Goal: Task Accomplishment & Management: Manage account settings

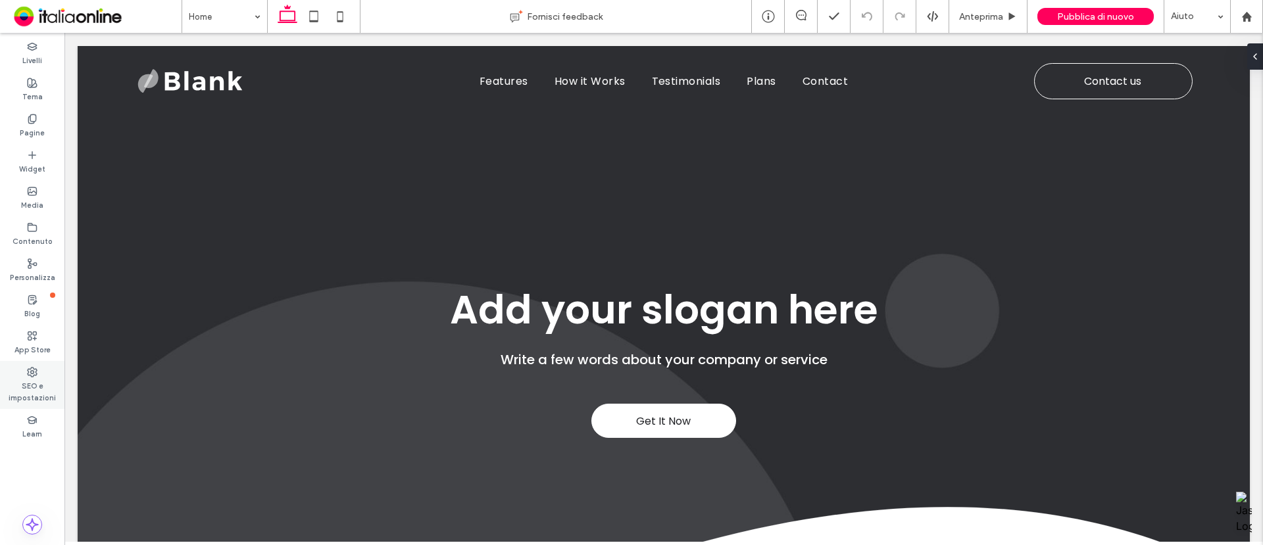
click at [51, 388] on label "SEO e impostazioni" at bounding box center [32, 390] width 64 height 26
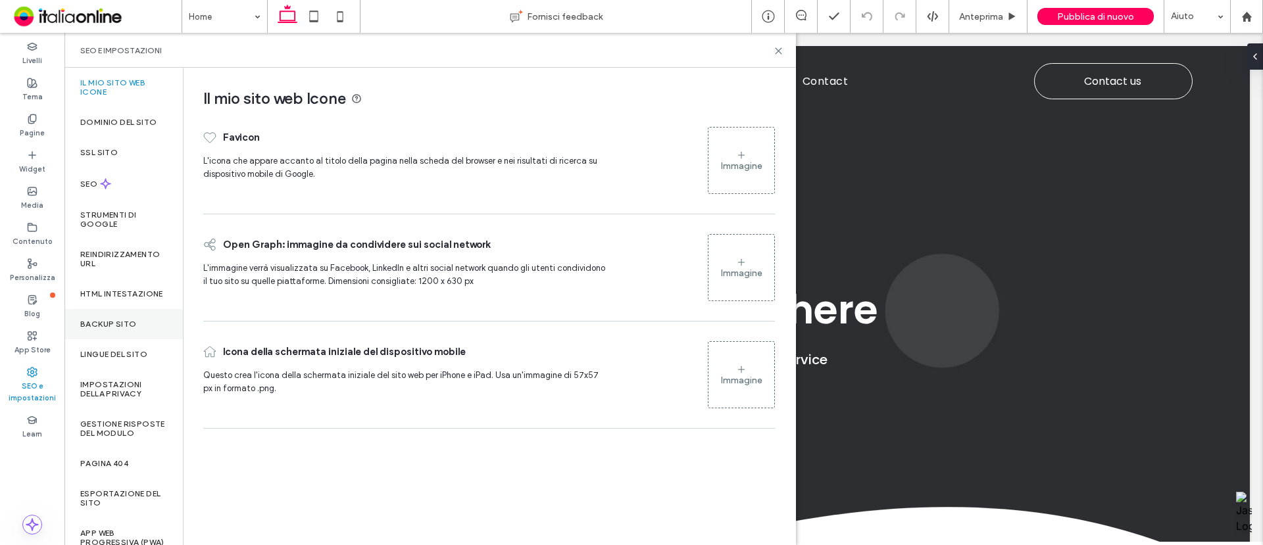
click at [136, 327] on div "Backup sito" at bounding box center [123, 324] width 118 height 30
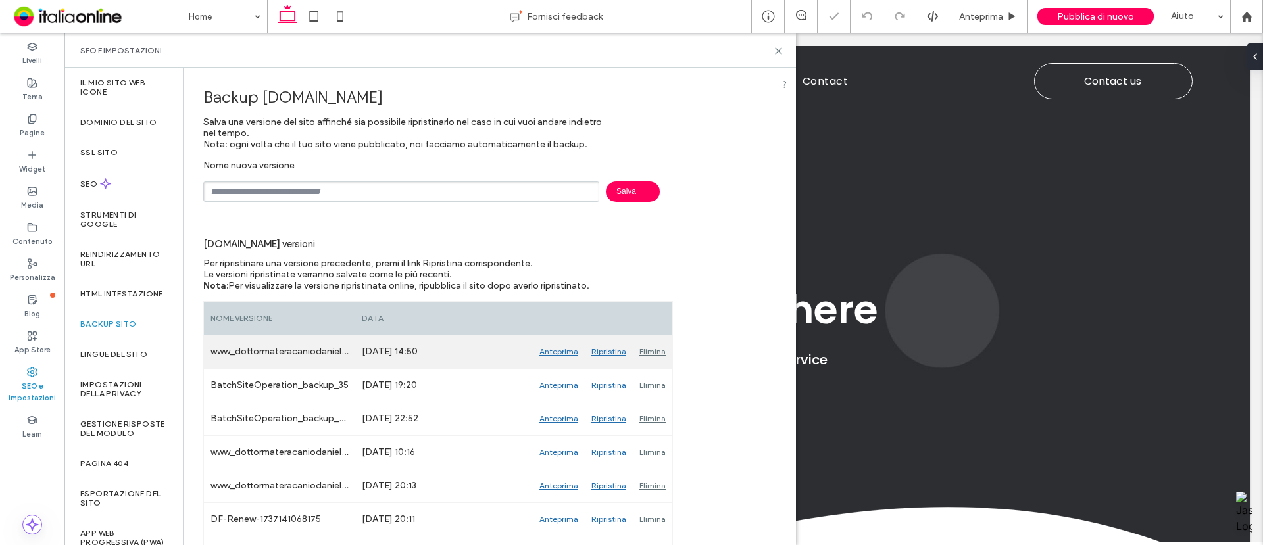
click at [560, 353] on div "Anteprima" at bounding box center [559, 351] width 52 height 33
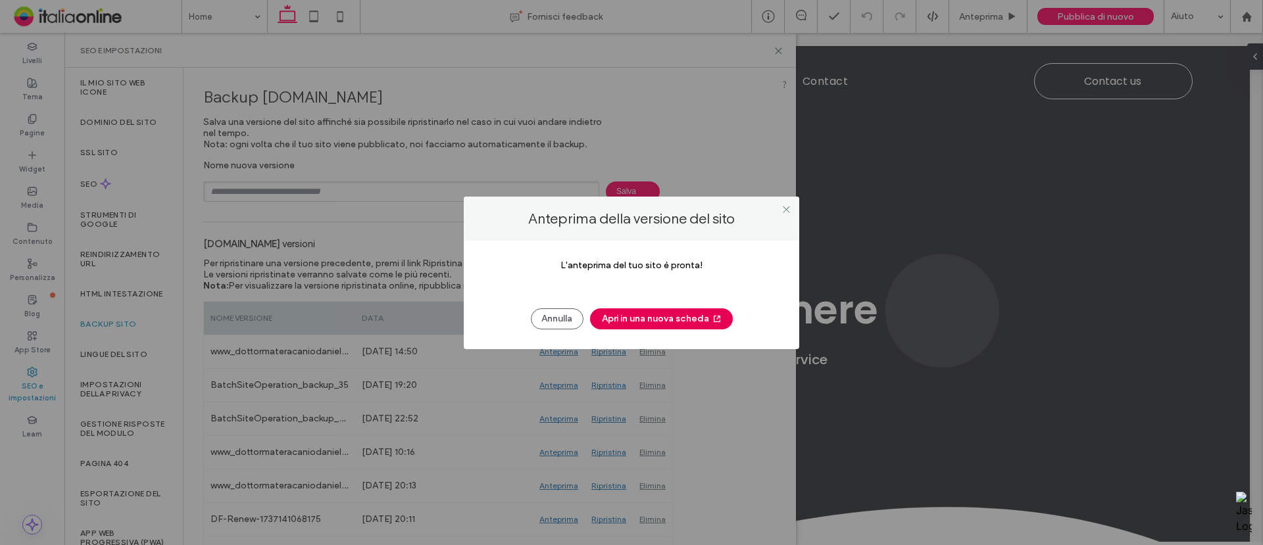
click at [627, 324] on button "Apri in una nuova scheda" at bounding box center [661, 318] width 143 height 21
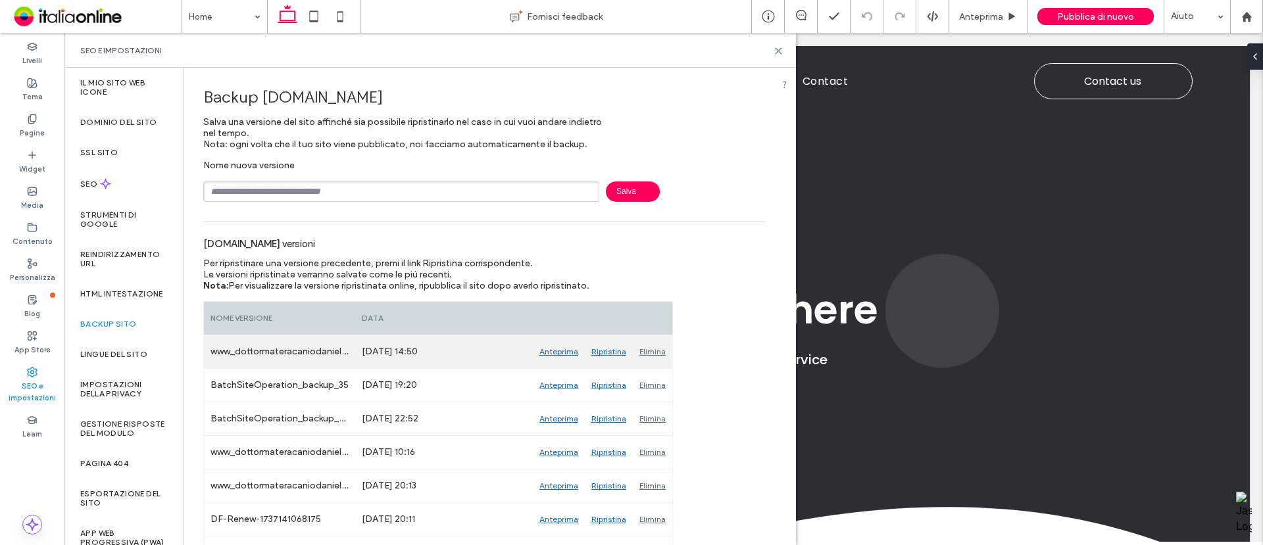
click at [600, 350] on div "Ripristina" at bounding box center [609, 351] width 48 height 33
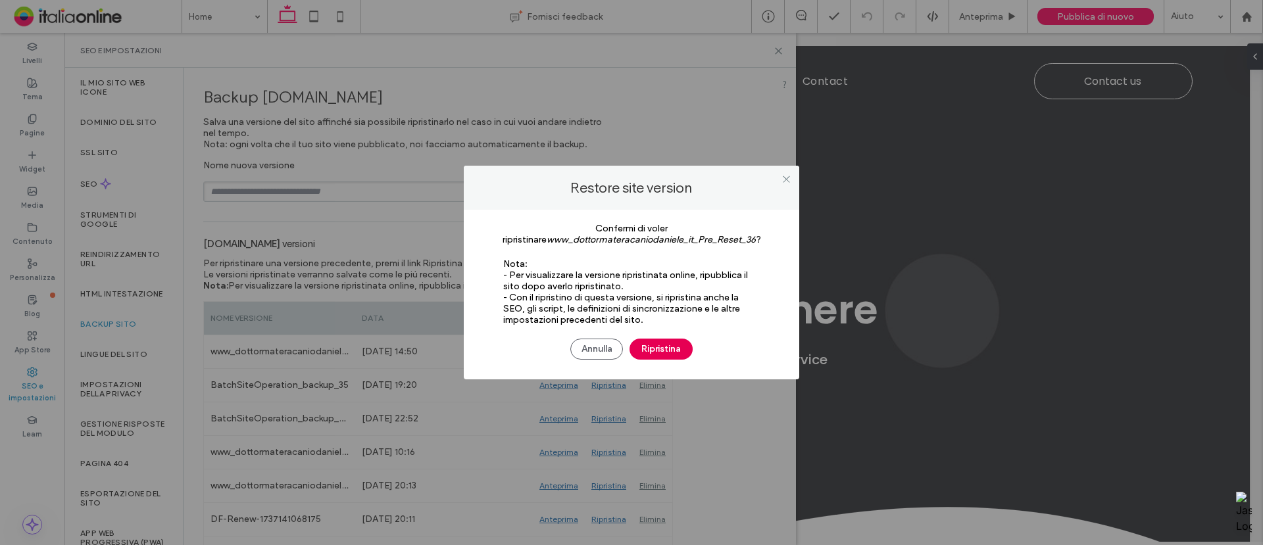
click at [660, 344] on button "Ripristina" at bounding box center [660, 349] width 63 height 21
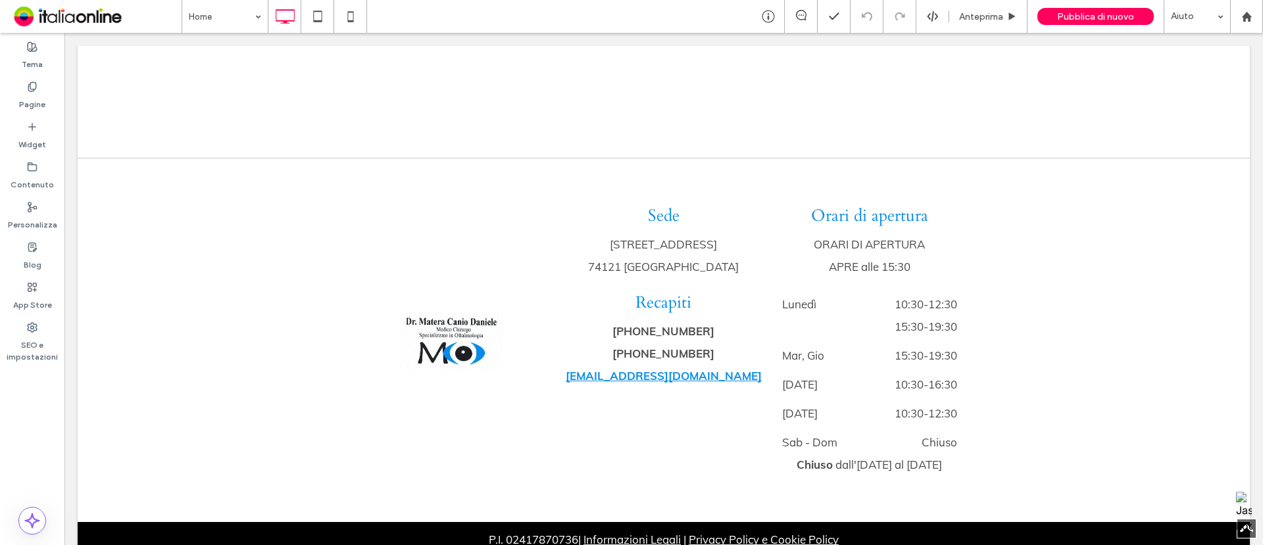
scroll to position [2447, 0]
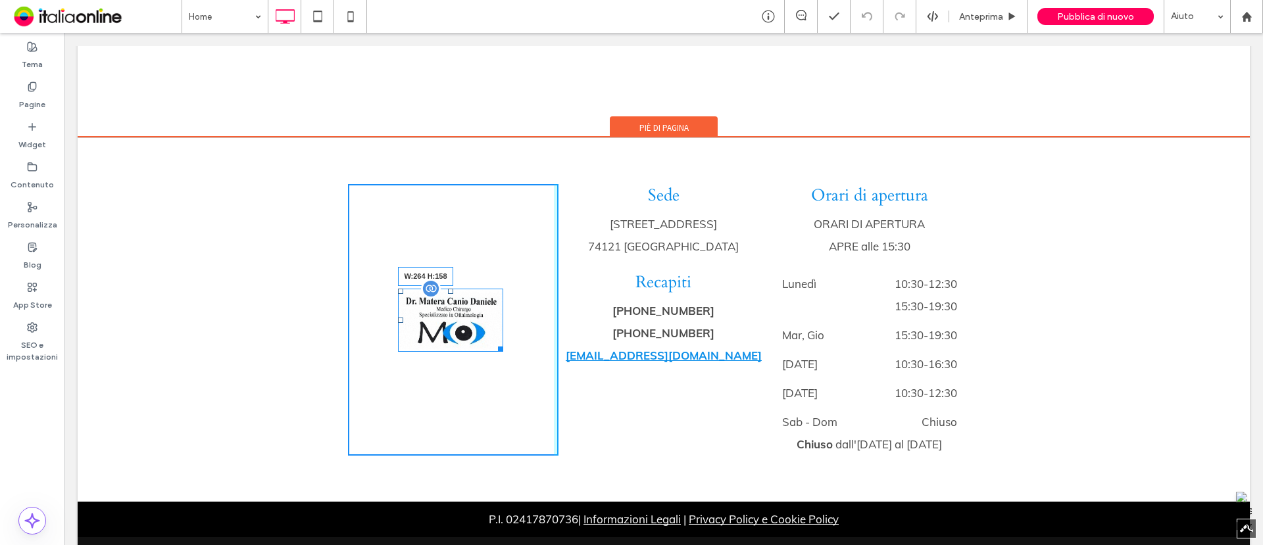
drag, startPoint x: 502, startPoint y: 335, endPoint x: 531, endPoint y: 354, distance: 35.0
click at [503, 352] on div at bounding box center [498, 347] width 10 height 10
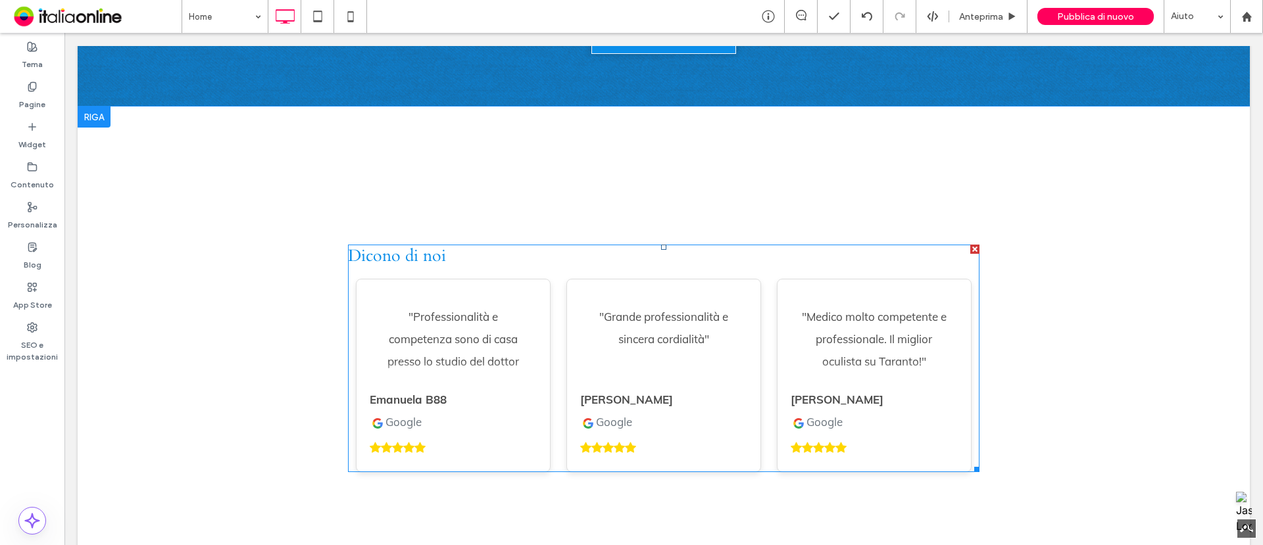
scroll to position [1980, 0]
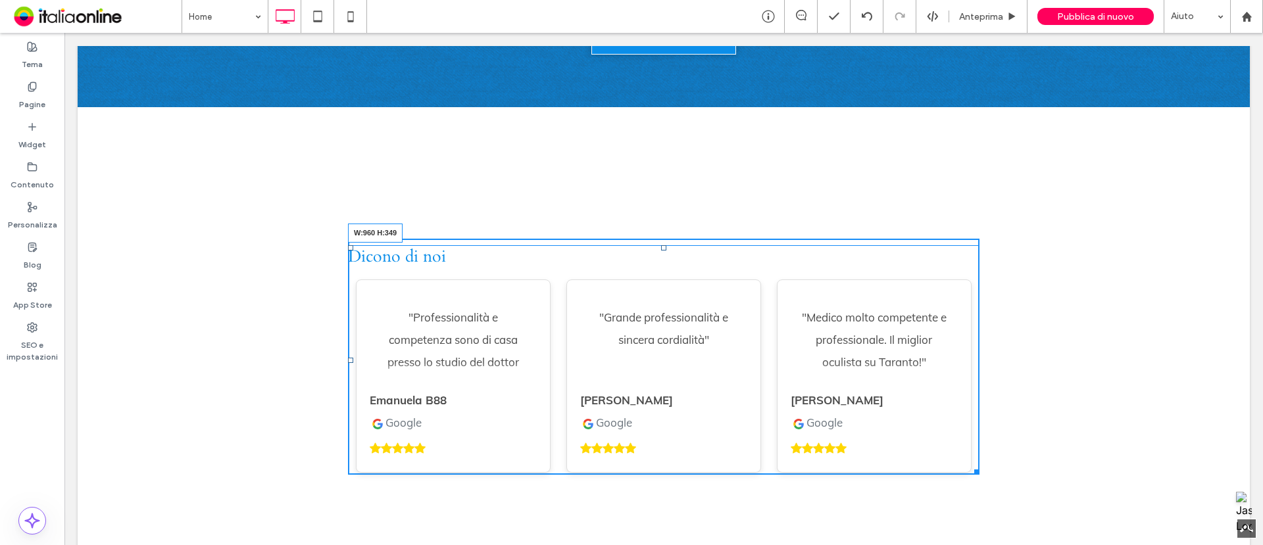
drag, startPoint x: 971, startPoint y: 456, endPoint x: 996, endPoint y: 458, distance: 25.7
click at [996, 458] on div "Dicono di noi "Professionalità e competenza sono di casa presso lo studio del d…" at bounding box center [664, 356] width 1172 height 499
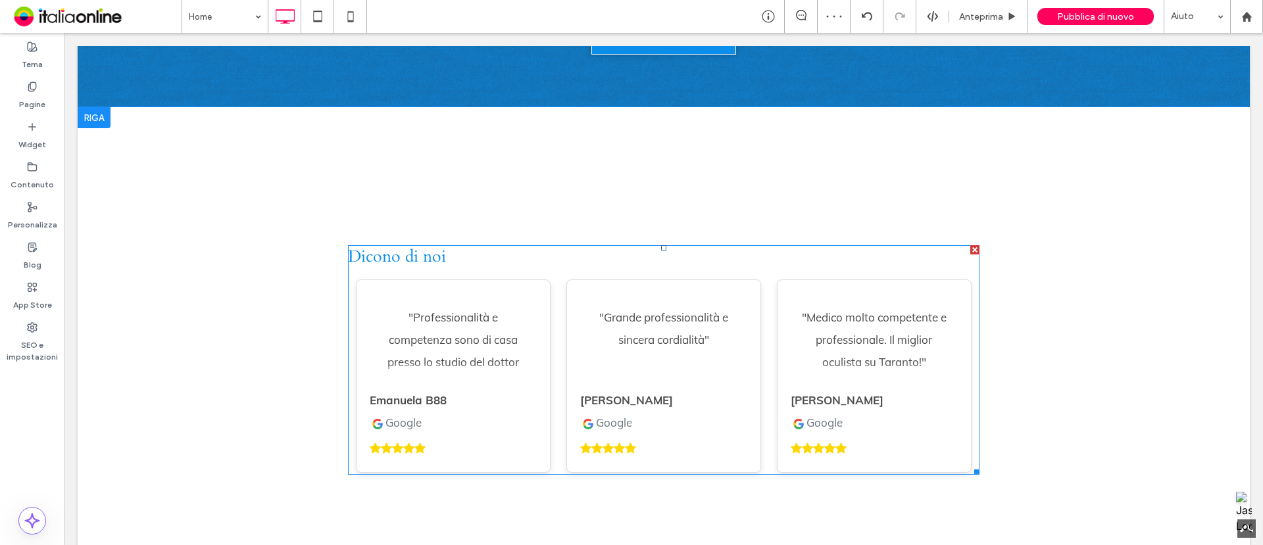
click at [660, 245] on span at bounding box center [663, 359] width 631 height 229
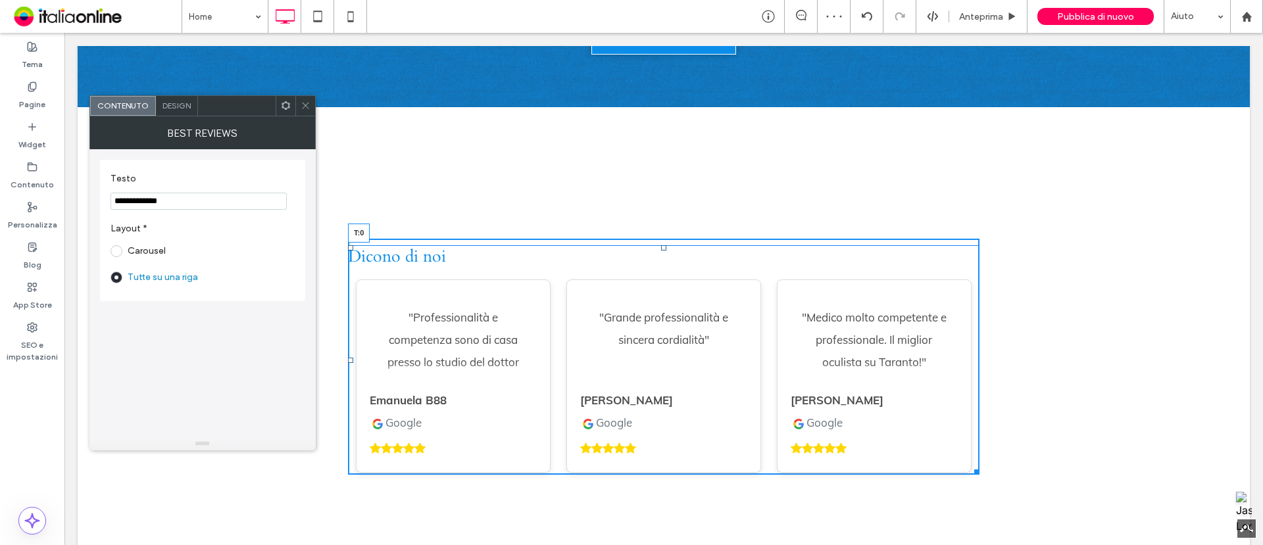
click at [661, 245] on div at bounding box center [663, 247] width 5 height 5
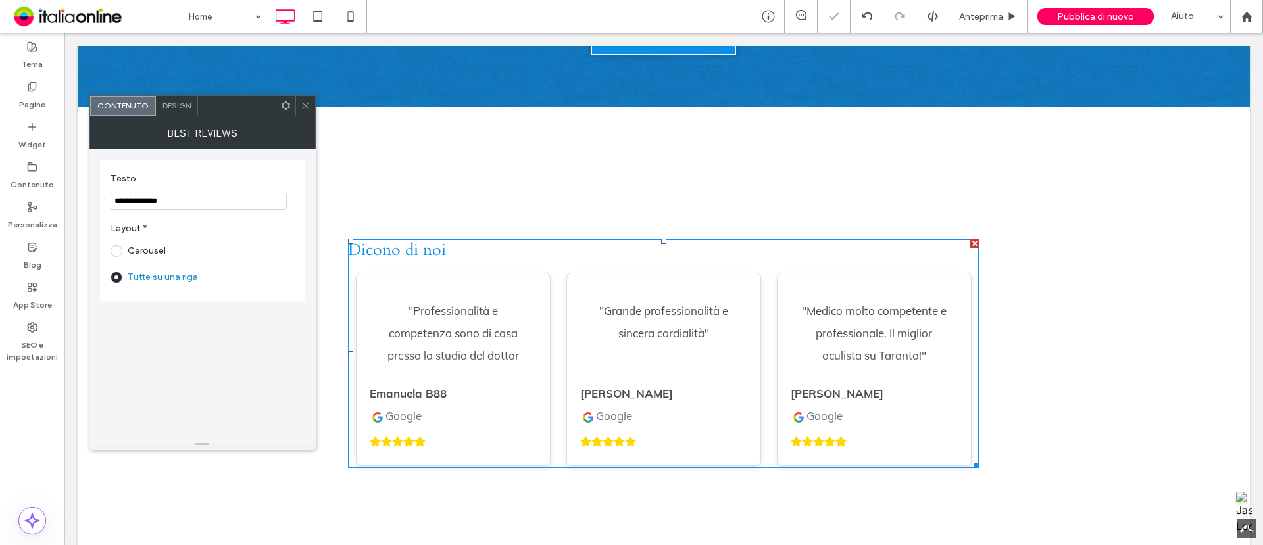
click at [316, 107] on div "Dicono di noi "Professionalità e competenza sono di casa presso lo studio del d…" at bounding box center [664, 353] width 1172 height 493
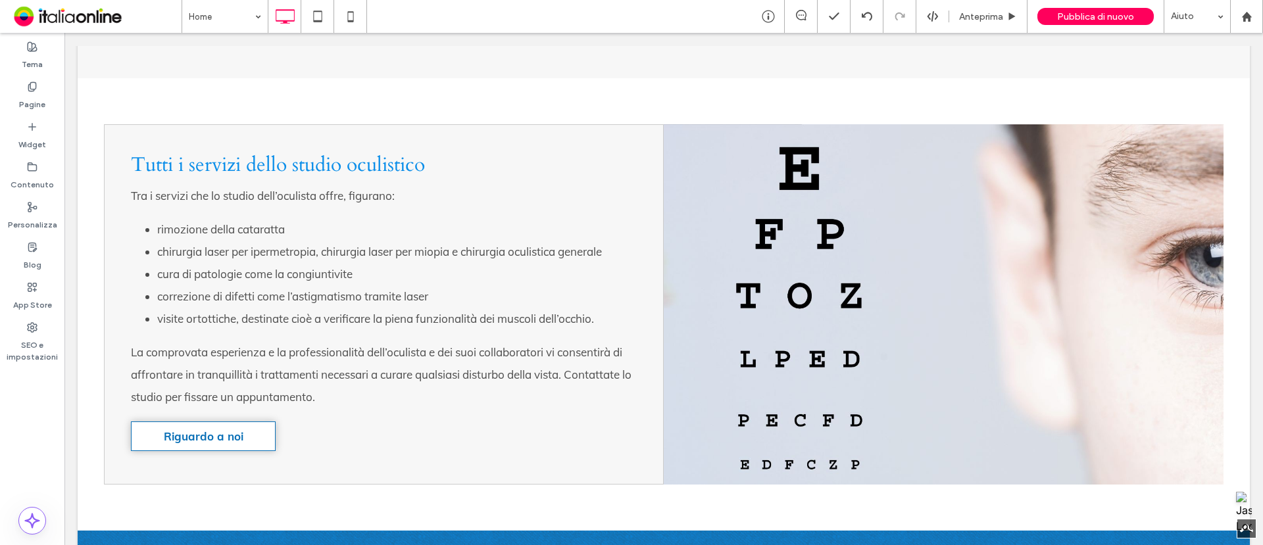
scroll to position [1318, 0]
click at [527, 356] on div "La comprovata esperienza e la professionalità dell’oculista e dei suoi collabor…" at bounding box center [384, 374] width 506 height 67
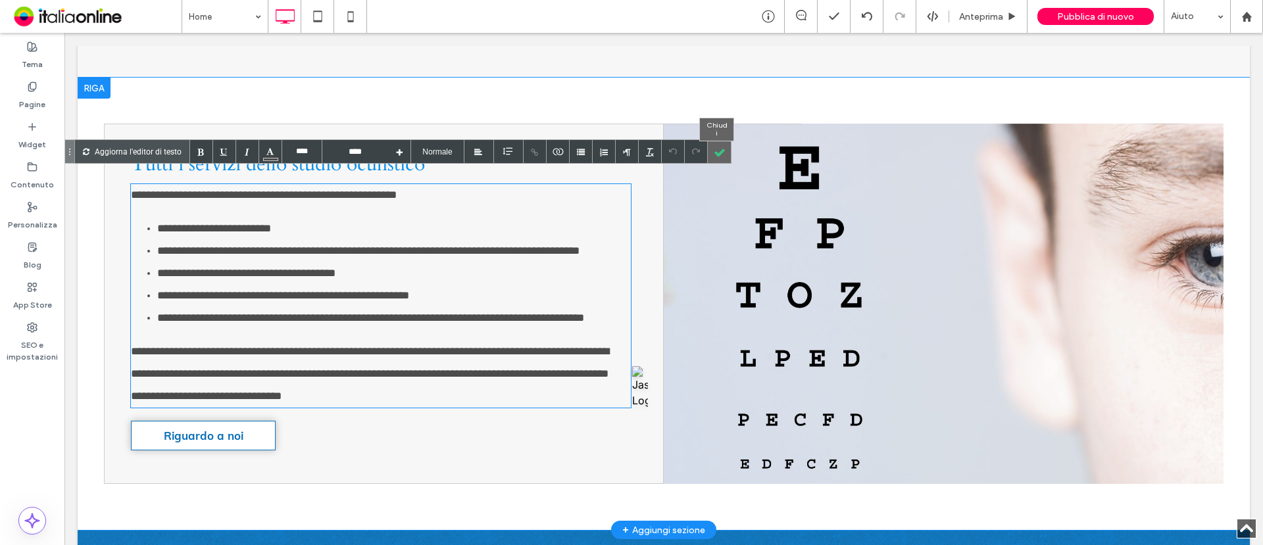
click at [719, 156] on div at bounding box center [719, 151] width 23 height 23
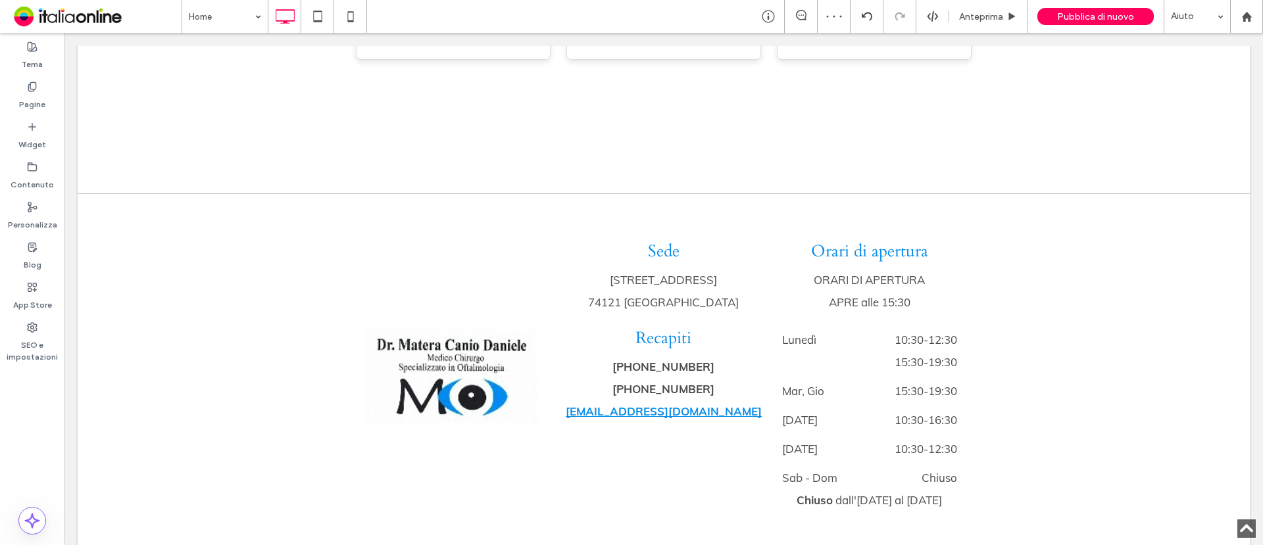
scroll to position [2403, 0]
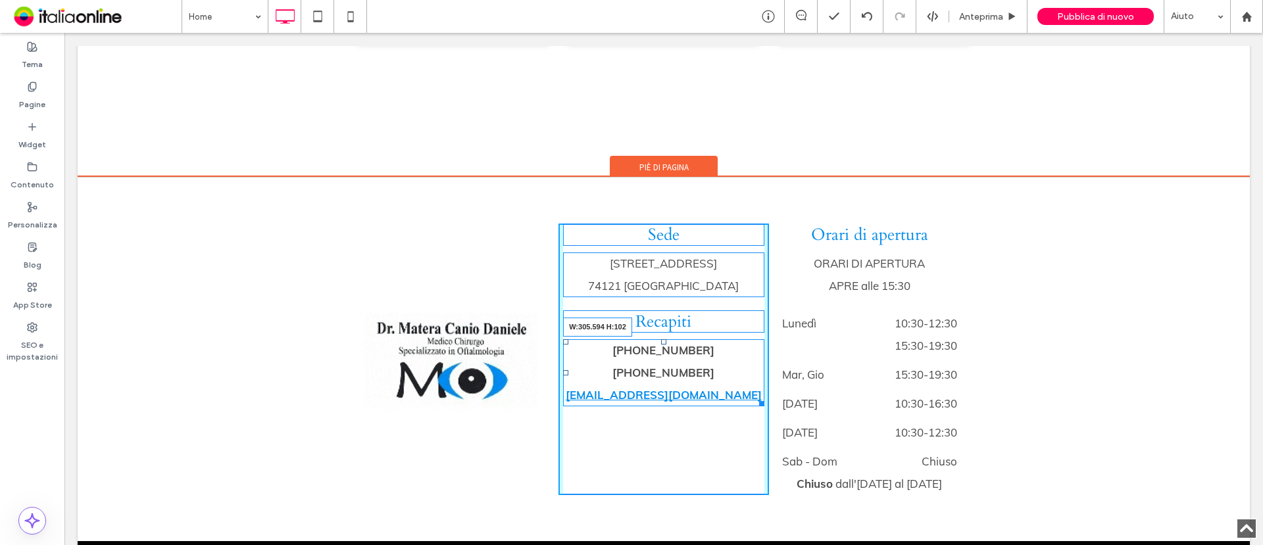
drag, startPoint x: 755, startPoint y: 387, endPoint x: 764, endPoint y: 388, distance: 9.3
click at [764, 388] on div "Click To Paste Sede Via Polesine, 10/B 74121 Taranto Recapiti +39 099 7354480 3…" at bounding box center [663, 360] width 631 height 272
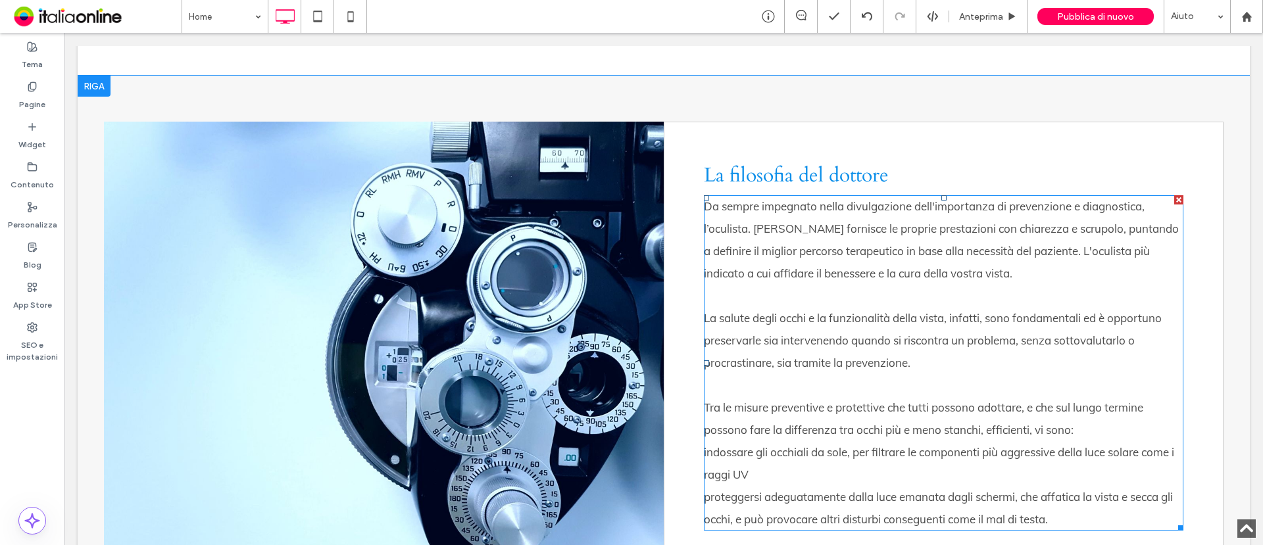
scroll to position [775, 0]
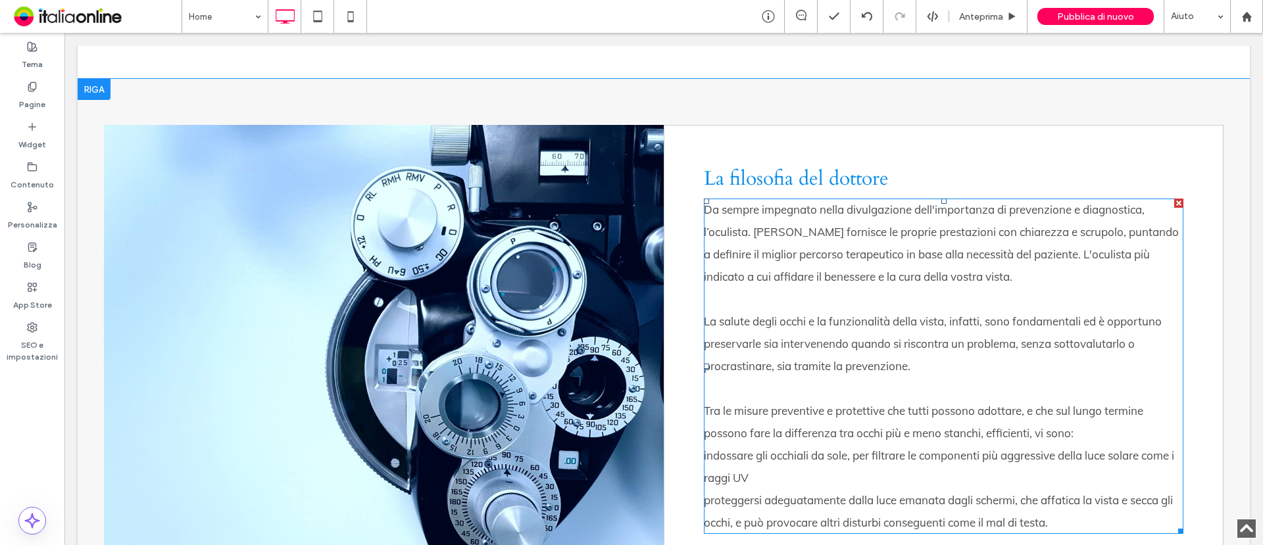
click at [856, 352] on div "La salute degli occhi e la funzionalità della vista, infatti, sono fondamentali…" at bounding box center [943, 343] width 479 height 67
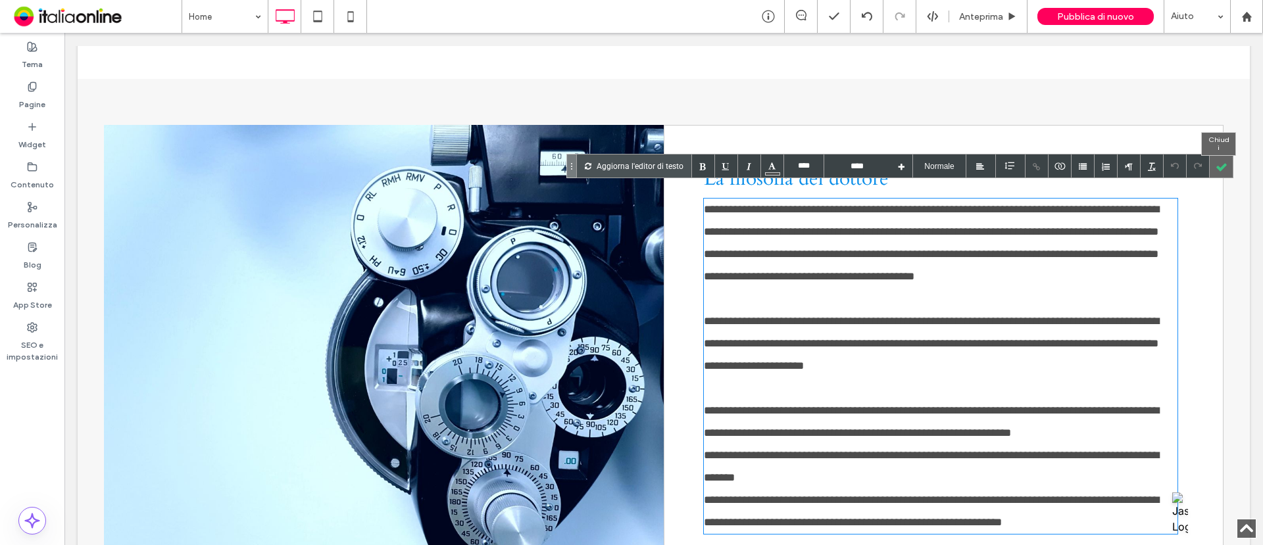
click at [1223, 168] on div at bounding box center [1220, 166] width 23 height 23
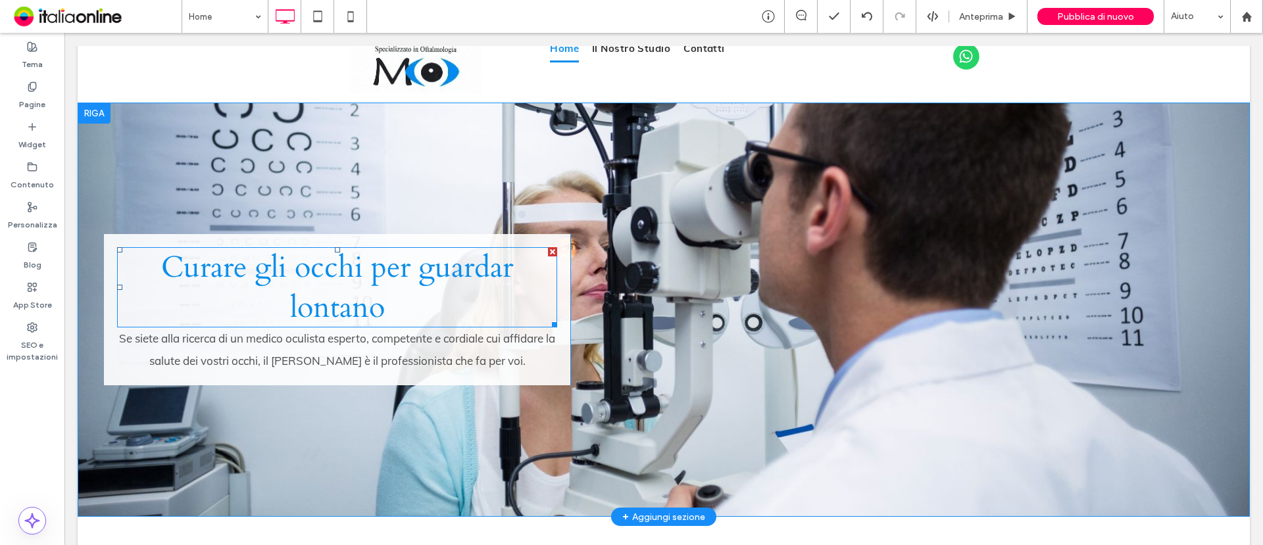
scroll to position [59, 0]
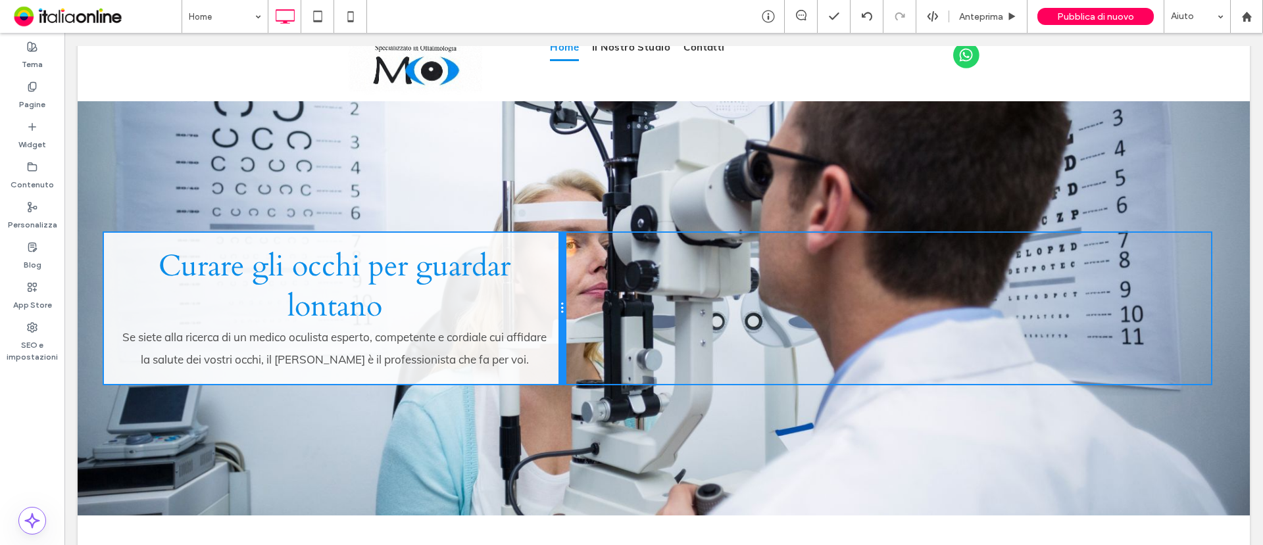
drag, startPoint x: 564, startPoint y: 356, endPoint x: 585, endPoint y: 363, distance: 22.7
click at [585, 363] on div "Curare gli occhi per guardar lontano Se siete alla ricerca di un medico oculist…" at bounding box center [663, 308] width 1119 height 151
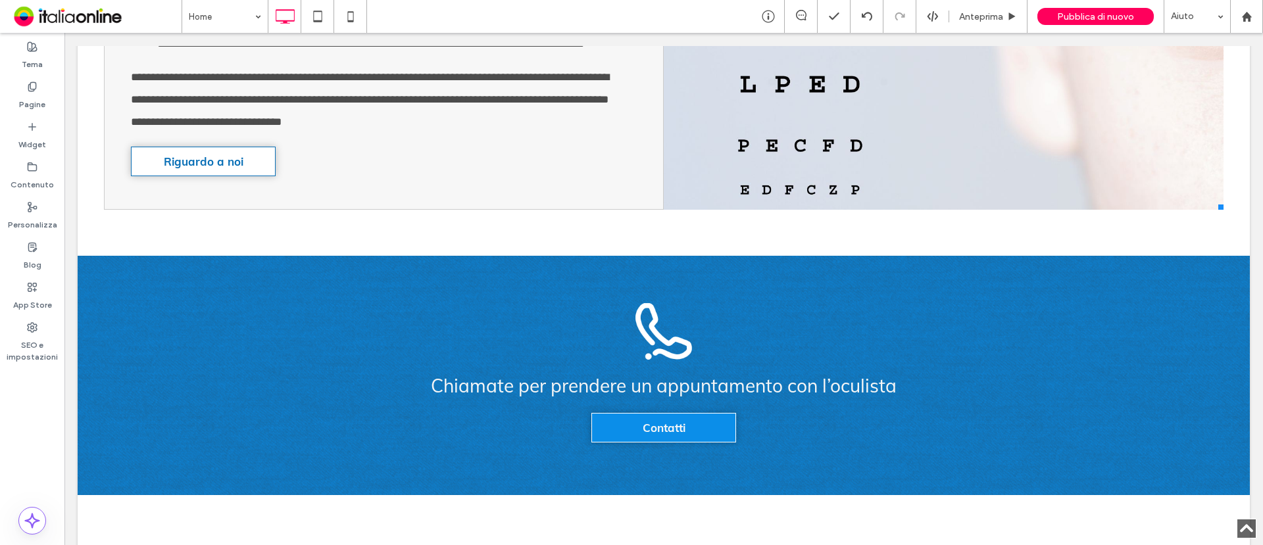
scroll to position [1419, 0]
